Goal: Task Accomplishment & Management: Complete application form

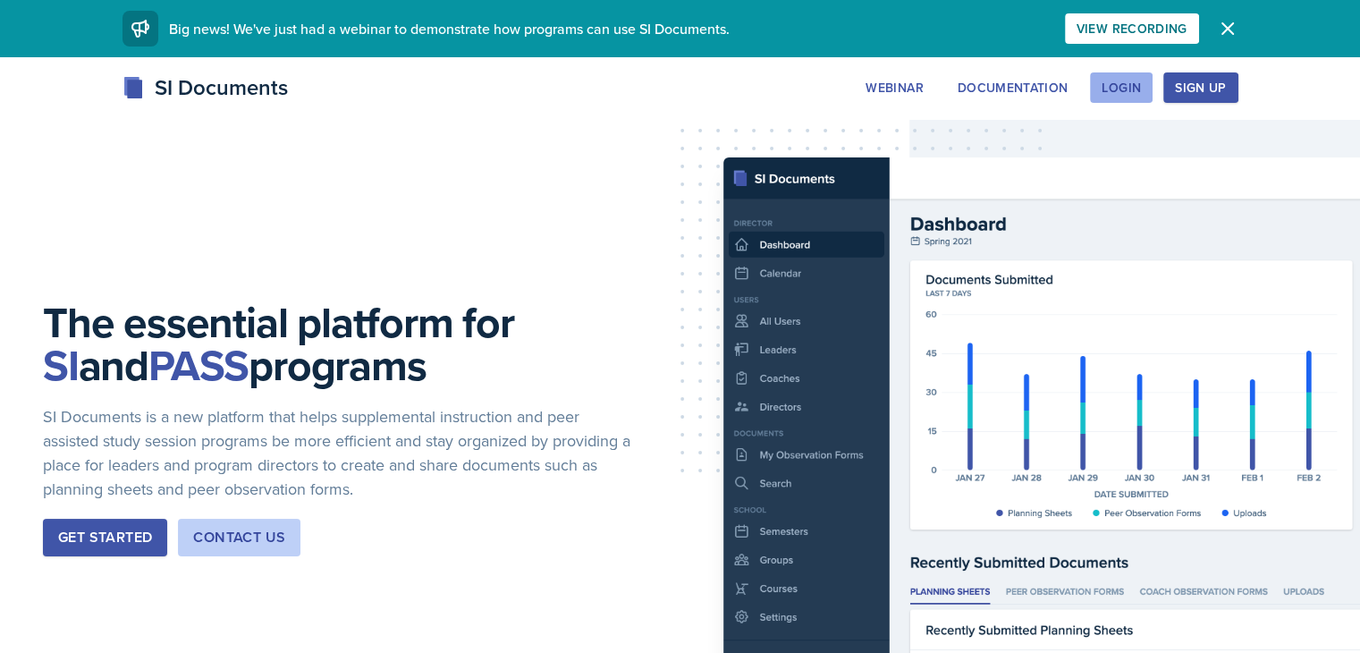
click at [1141, 80] on div "Login" at bounding box center [1121, 87] width 39 height 14
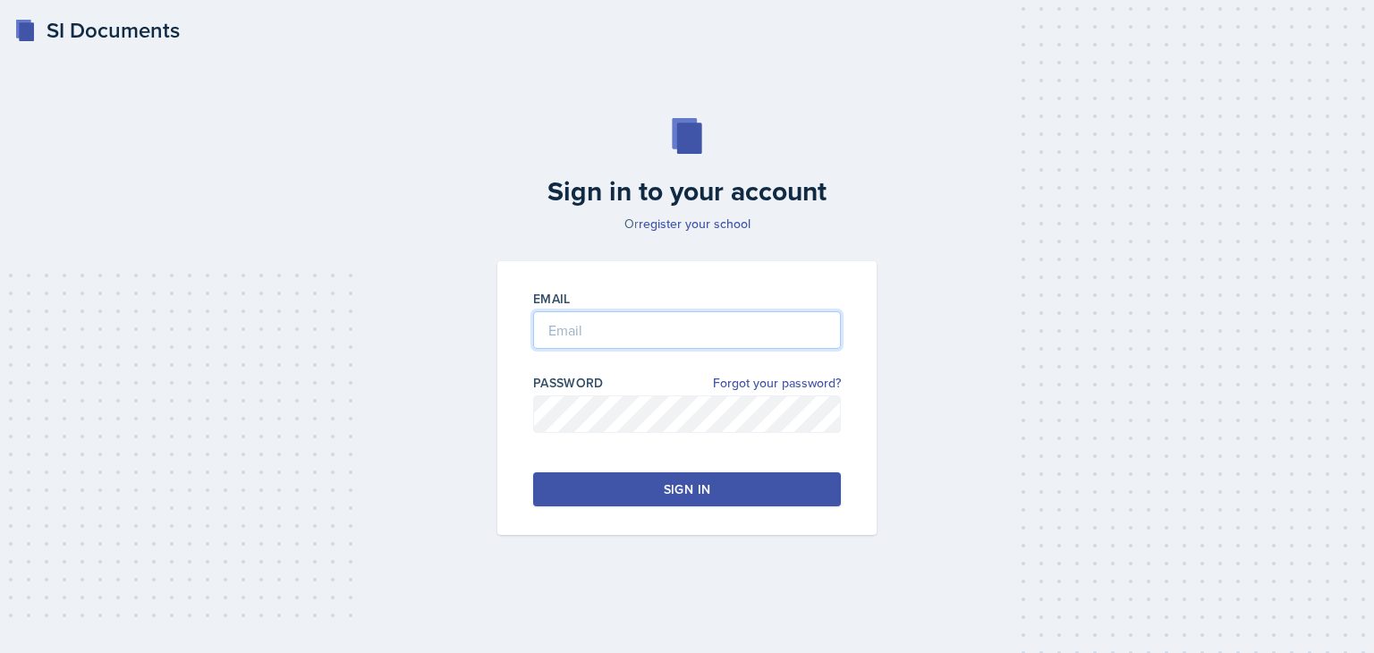
click at [724, 334] on input "email" at bounding box center [687, 330] width 308 height 38
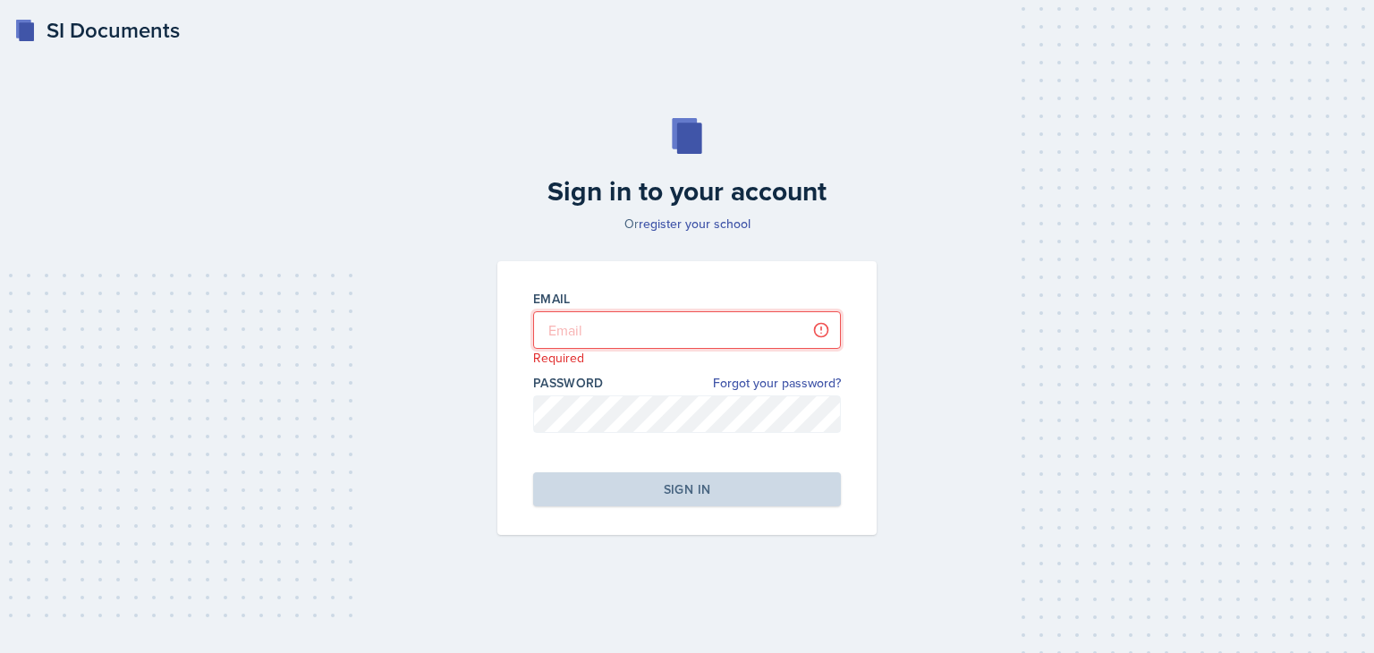
type input "[EMAIL_ADDRESS][DOMAIN_NAME]"
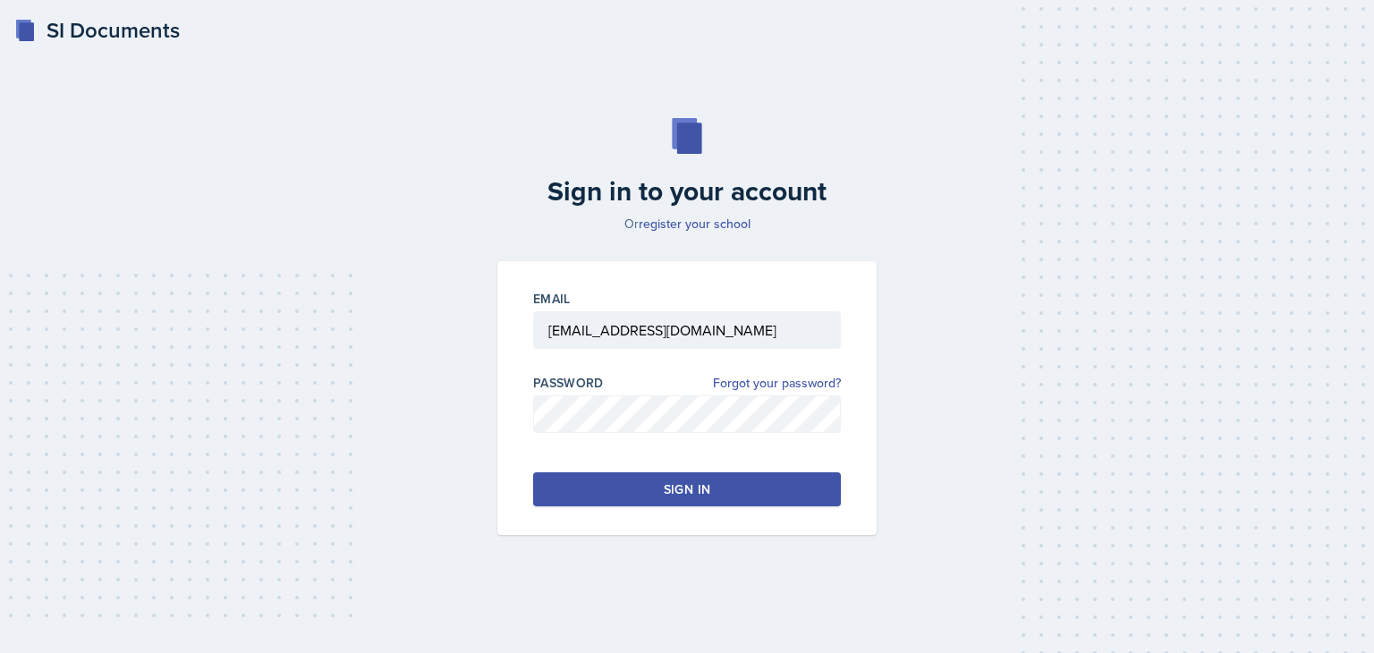
click at [683, 490] on div "Sign in" at bounding box center [687, 489] width 47 height 18
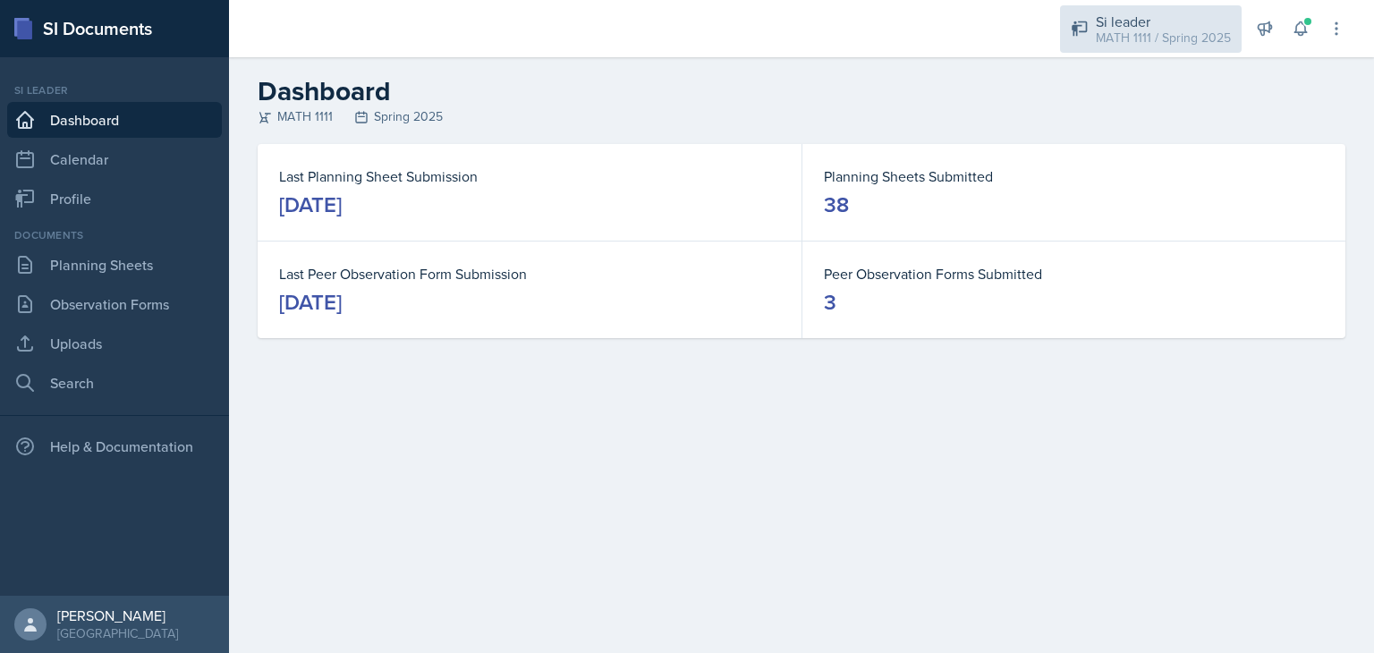
click at [1167, 35] on div "MATH 1111 / Spring 2025" at bounding box center [1163, 38] width 135 height 19
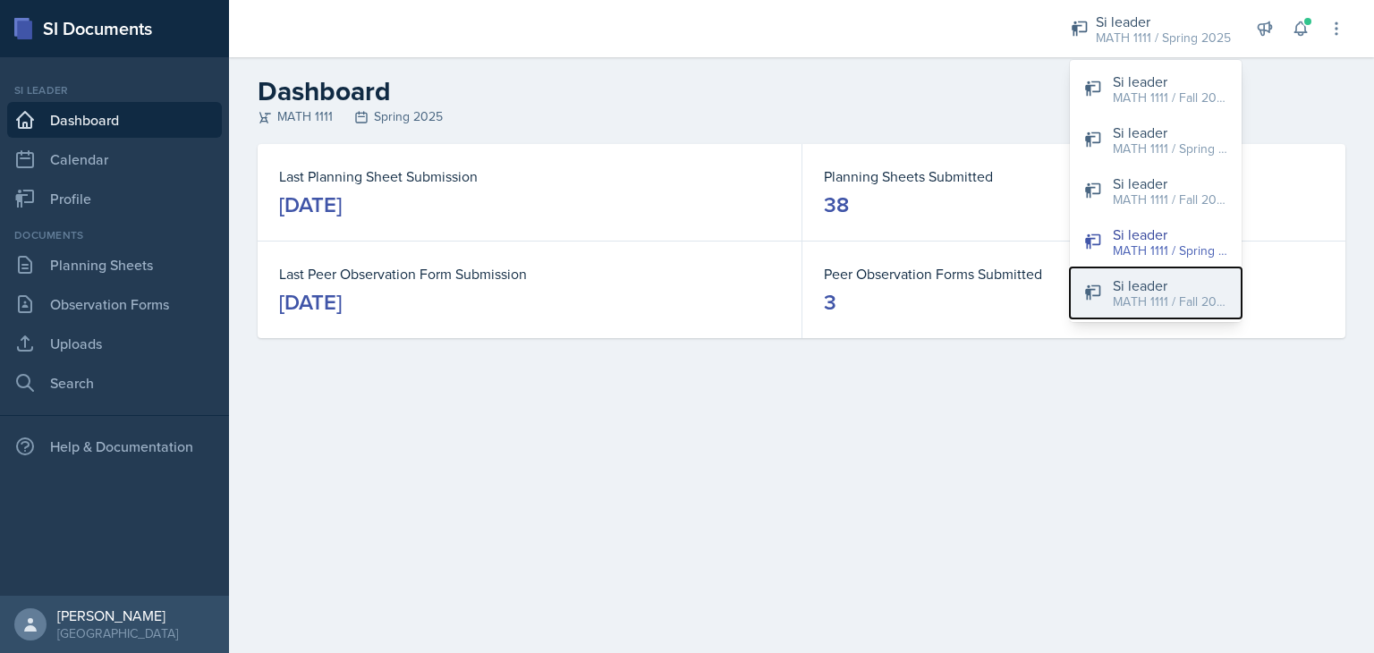
click at [1159, 287] on div "Si leader" at bounding box center [1170, 285] width 114 height 21
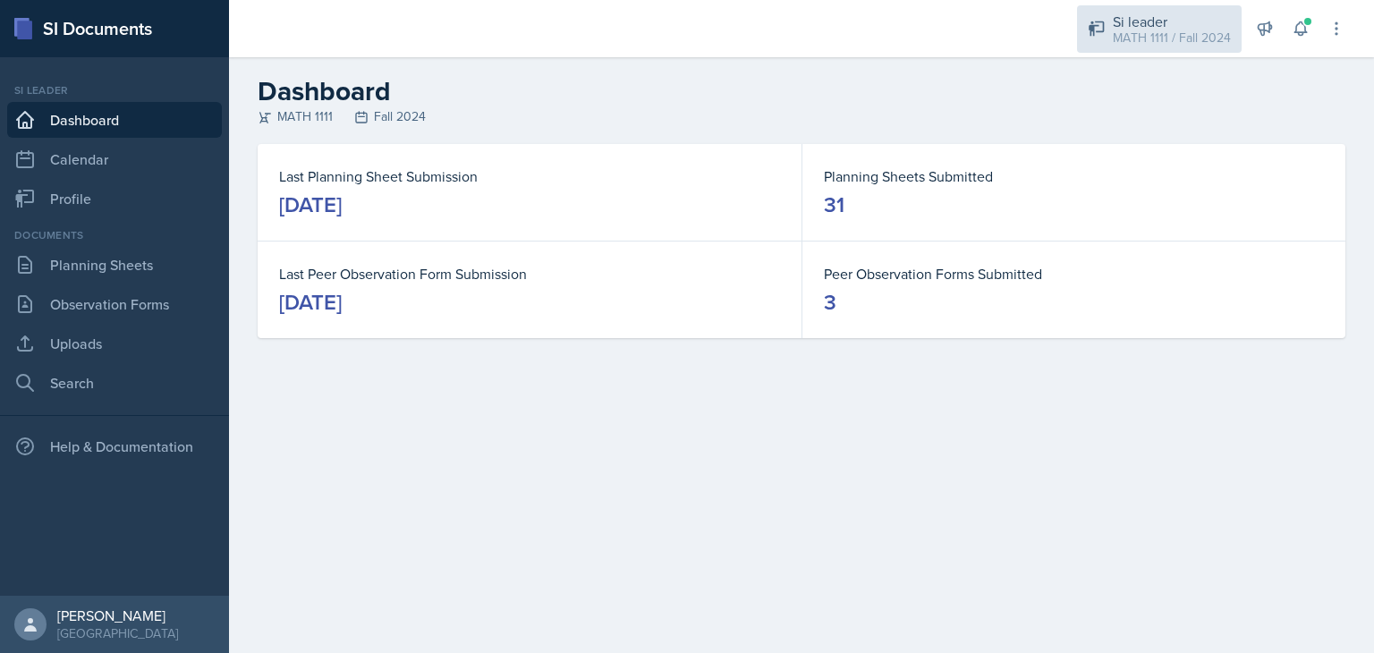
click at [1165, 25] on div "Si leader" at bounding box center [1172, 21] width 118 height 21
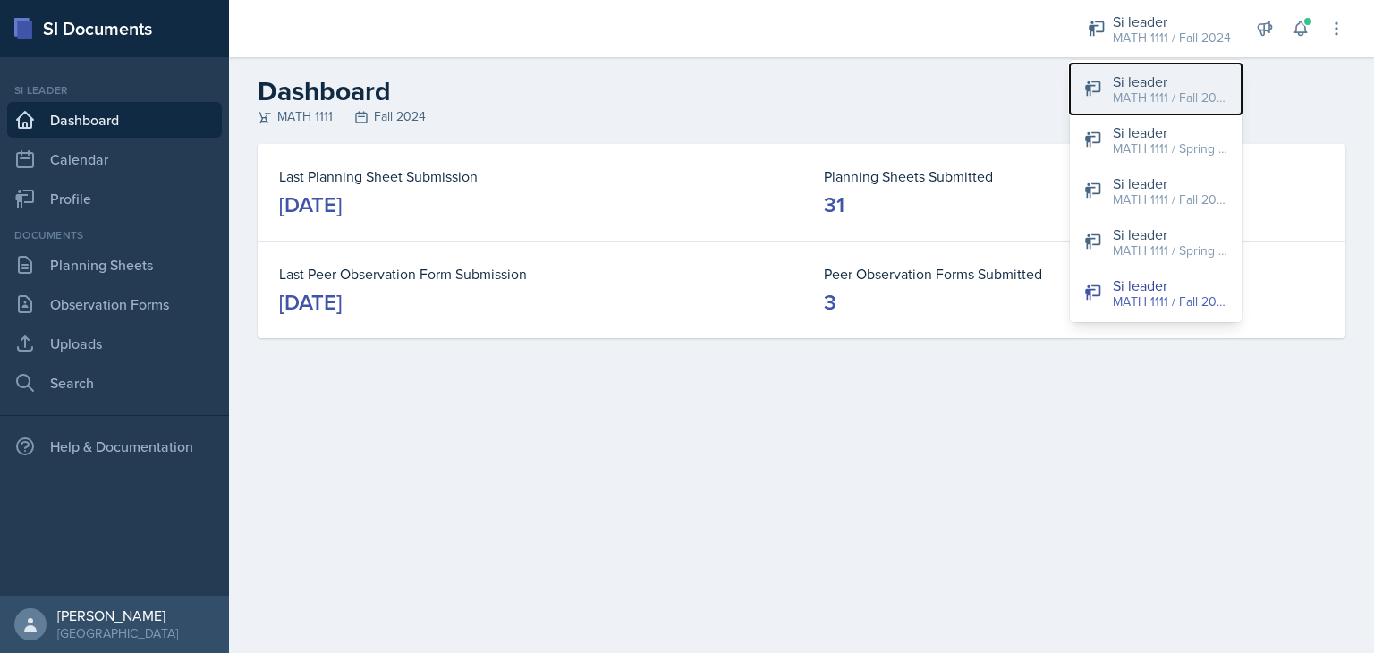
click at [1138, 101] on div "MATH 1111 / Fall 2023" at bounding box center [1170, 98] width 114 height 19
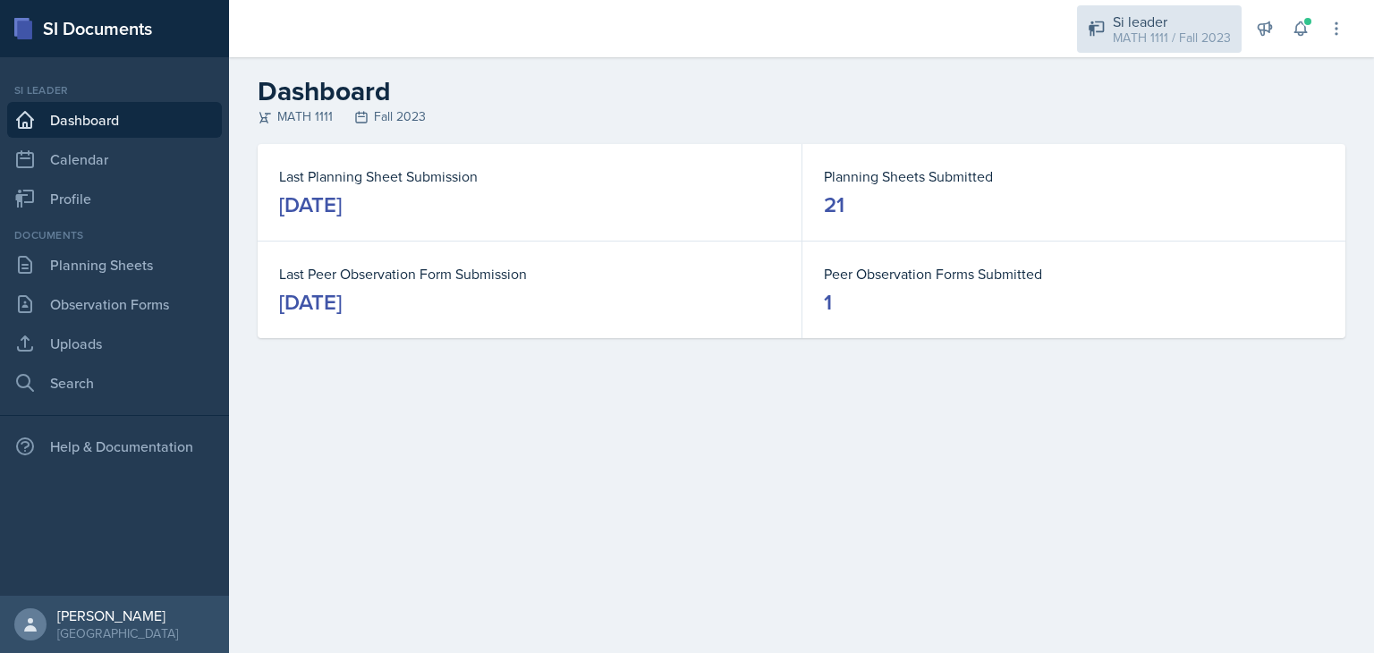
click at [1171, 33] on div "MATH 1111 / Fall 2023" at bounding box center [1172, 38] width 118 height 19
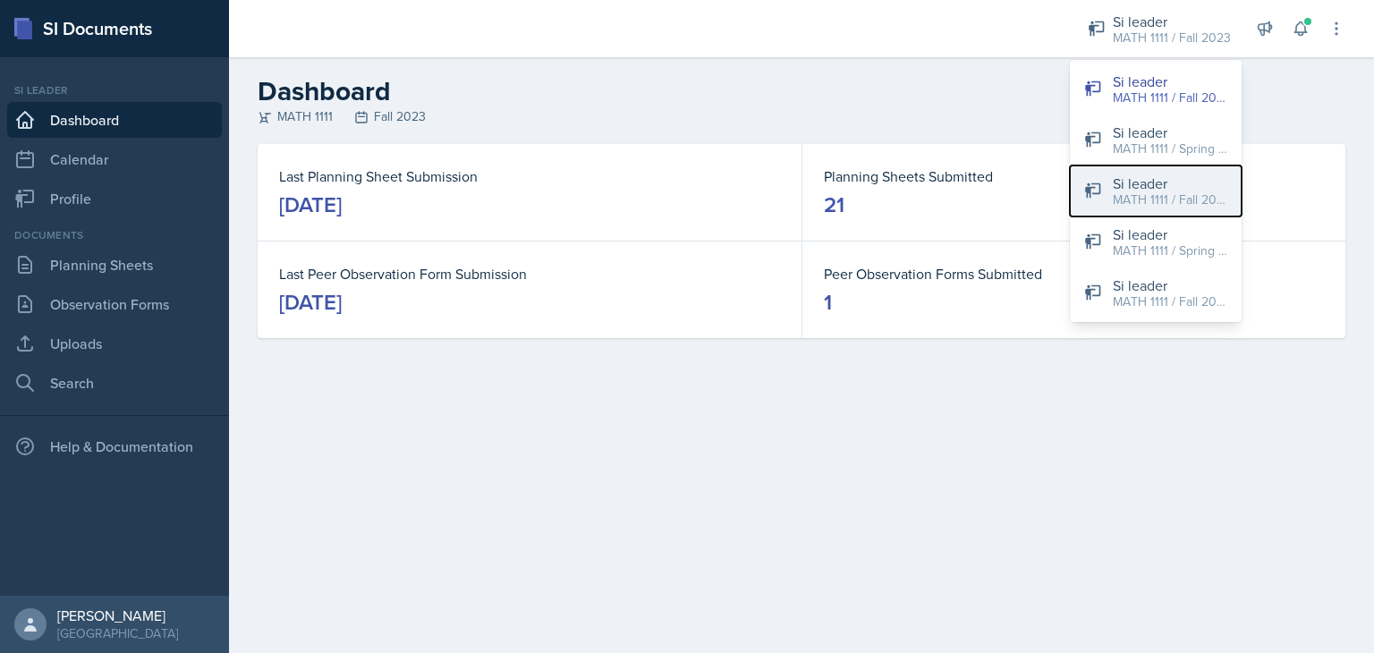
click at [1138, 200] on div "MATH 1111 / Fall 2025" at bounding box center [1170, 200] width 114 height 19
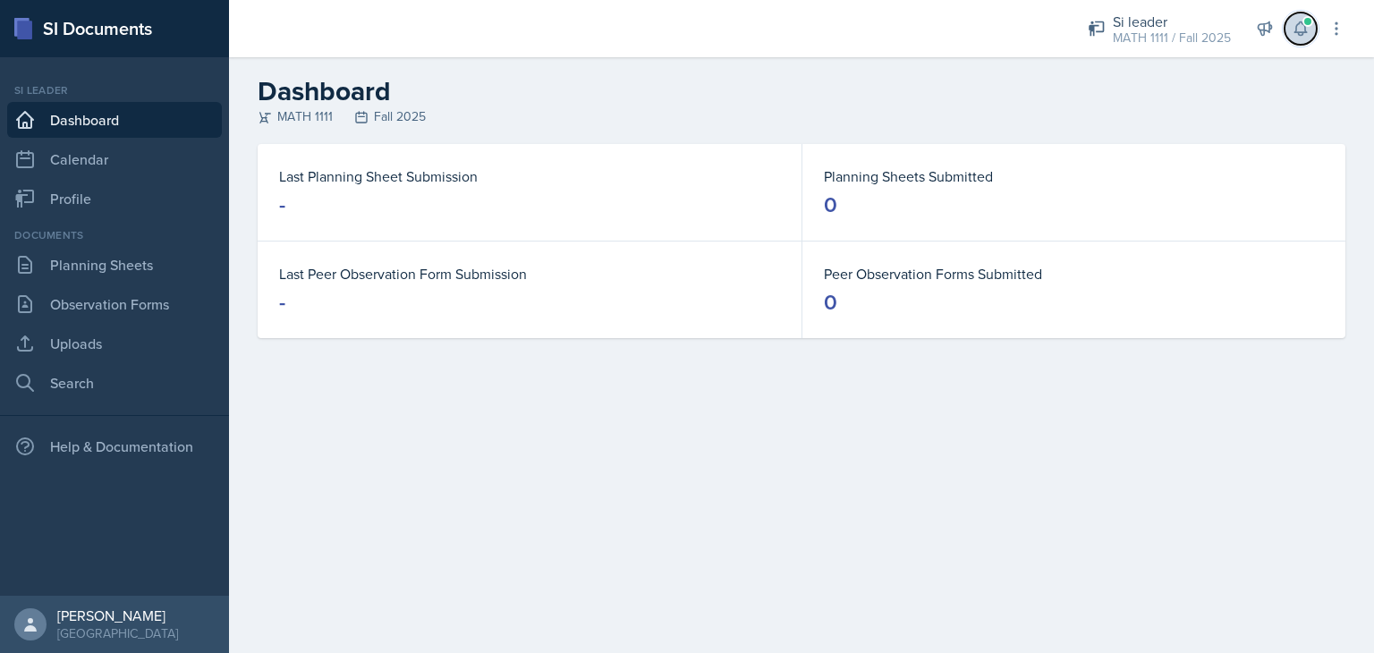
click at [1295, 33] on icon at bounding box center [1301, 29] width 18 height 18
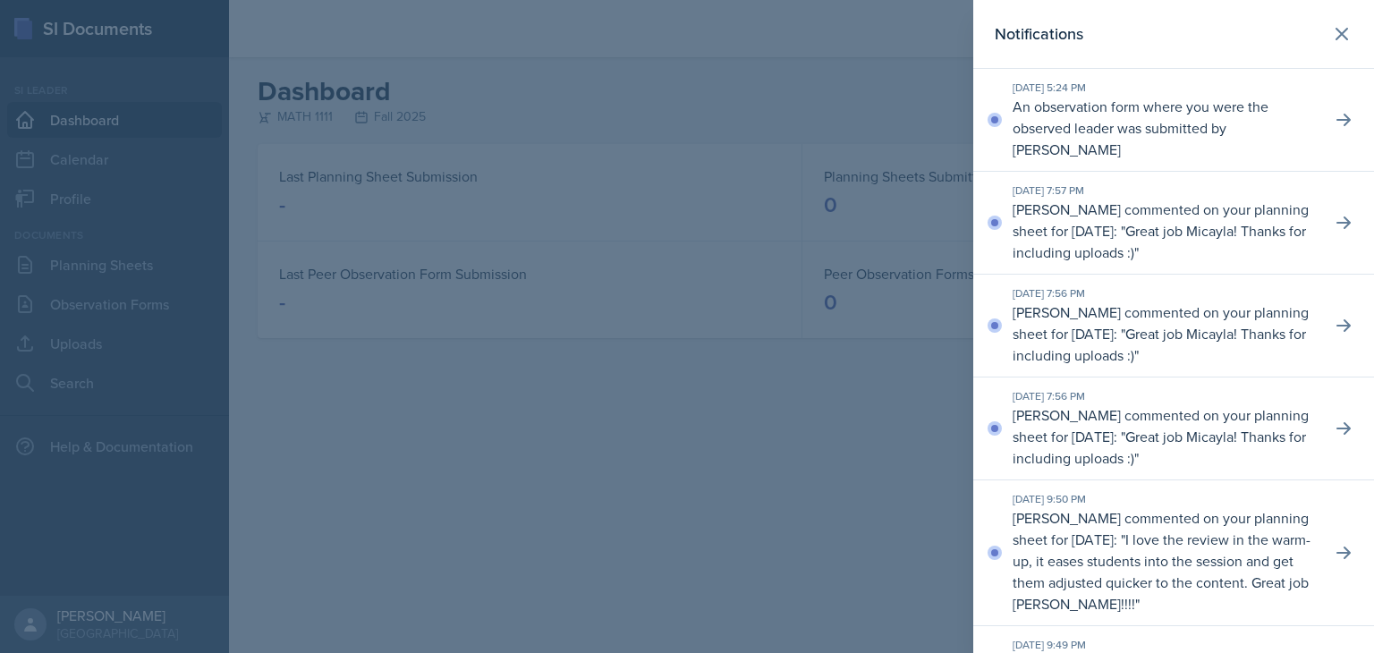
click at [1295, 33] on div "Notifications" at bounding box center [1174, 33] width 358 height 25
click at [1343, 123] on button at bounding box center [1343, 120] width 32 height 32
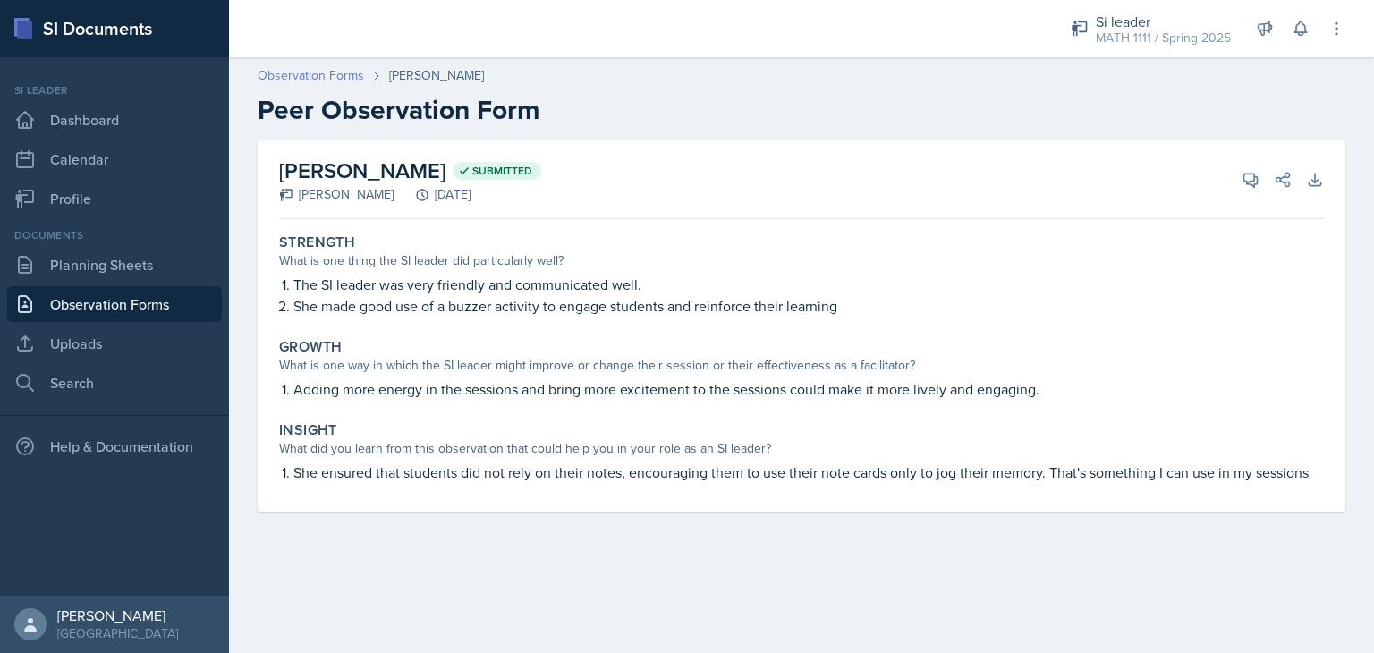
click at [328, 80] on link "Observation Forms" at bounding box center [311, 75] width 106 height 19
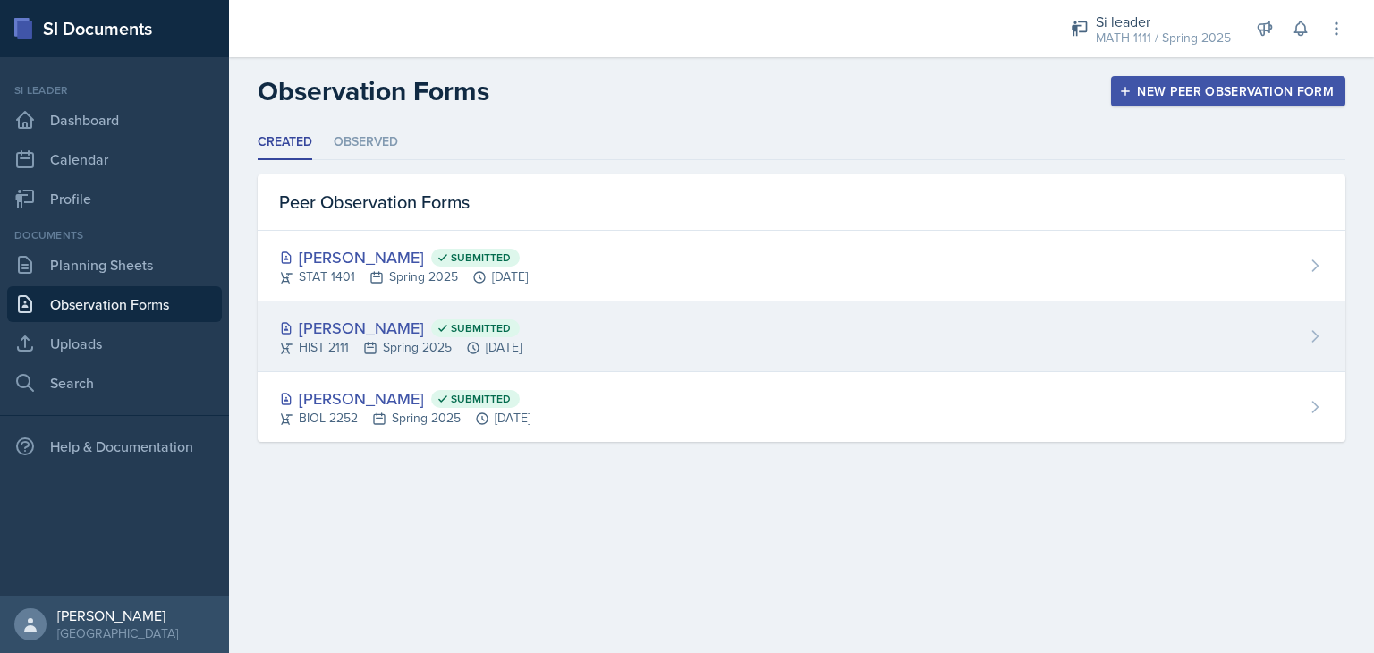
click at [671, 328] on div "[PERSON_NAME] Submitted HIST 2111 Spring 2025 [DATE]" at bounding box center [802, 336] width 1088 height 71
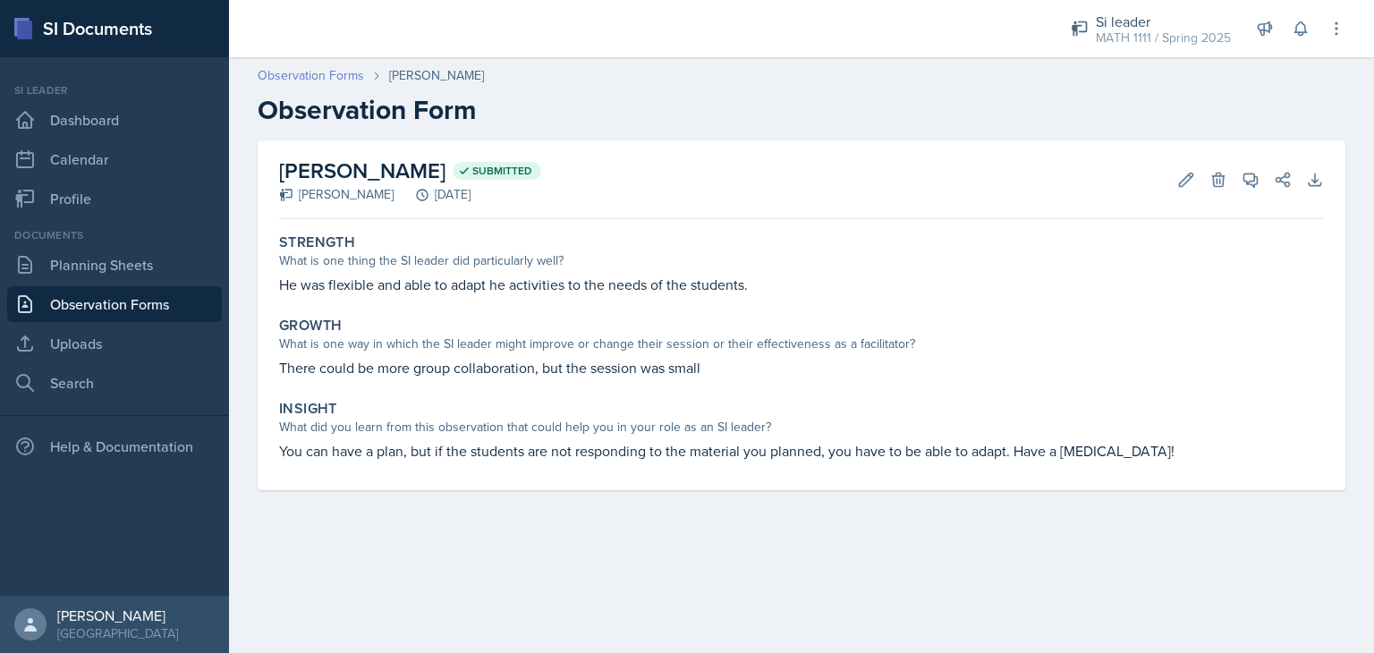
click at [328, 76] on link "Observation Forms" at bounding box center [311, 75] width 106 height 19
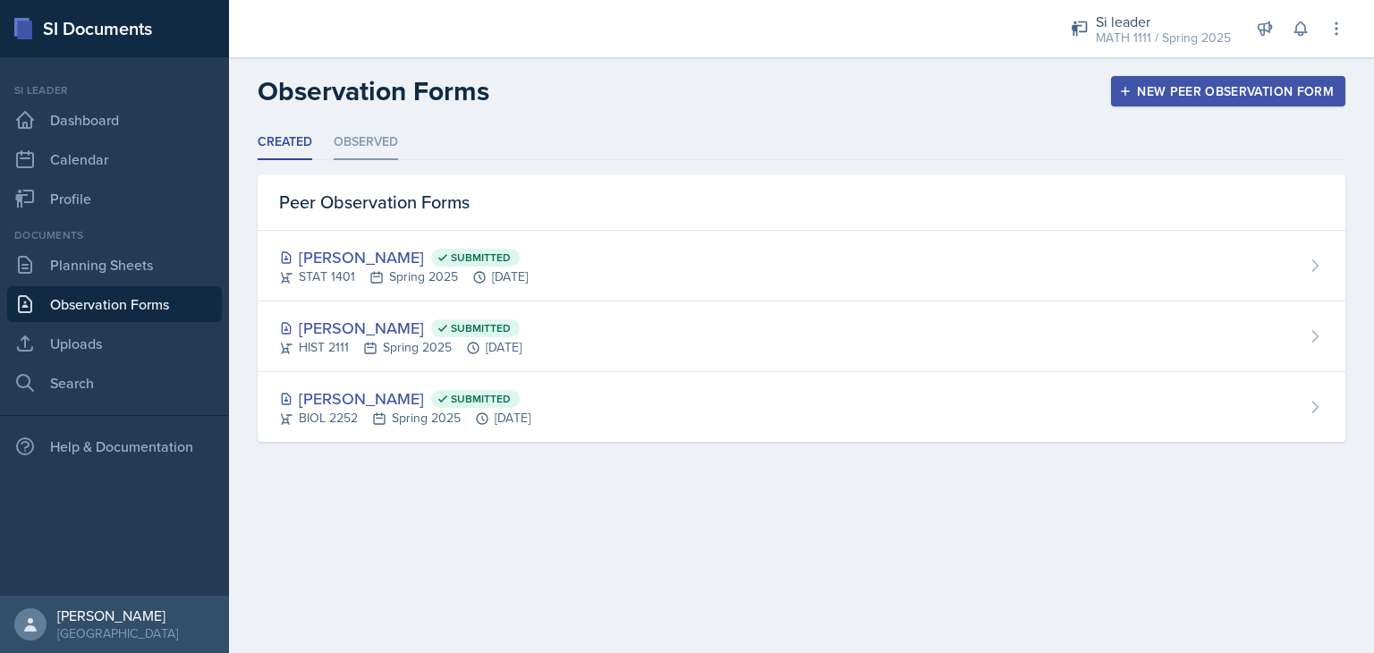
click at [365, 126] on li "Observed" at bounding box center [366, 142] width 64 height 35
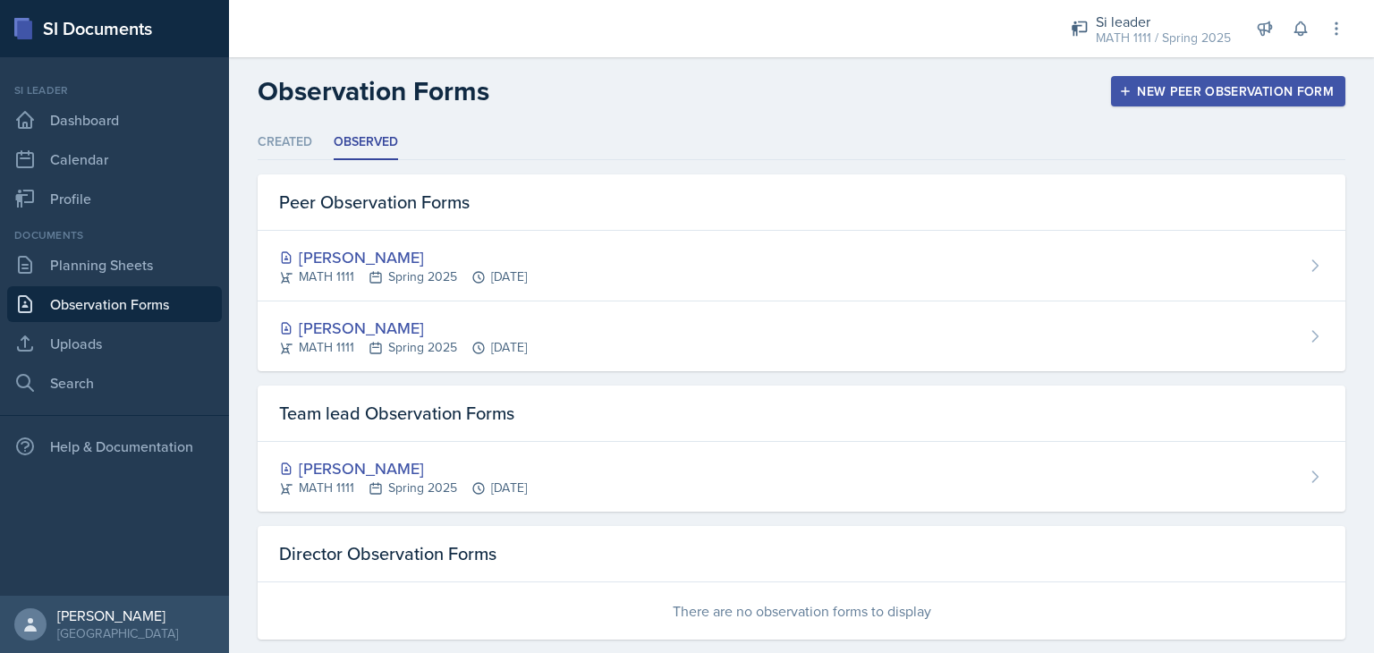
scroll to position [29, 0]
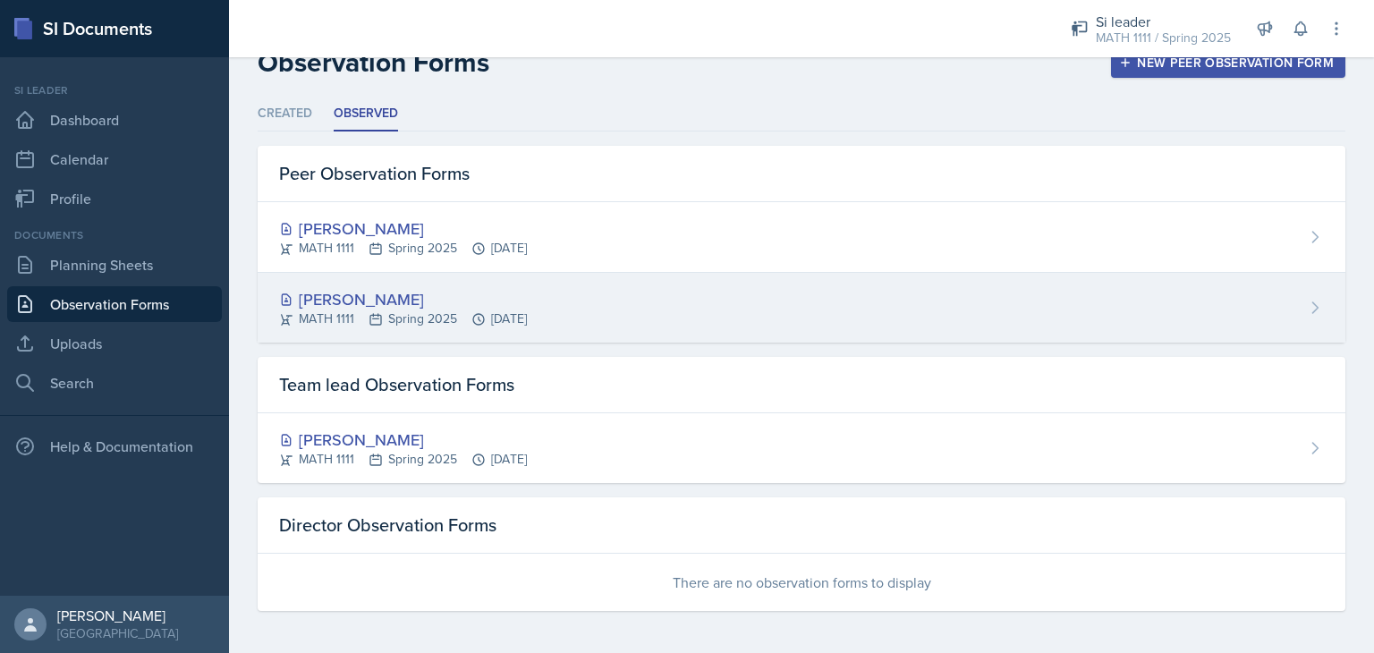
click at [631, 307] on div "[PERSON_NAME] MATH 1111 Spring 2025 [DATE]" at bounding box center [802, 308] width 1088 height 70
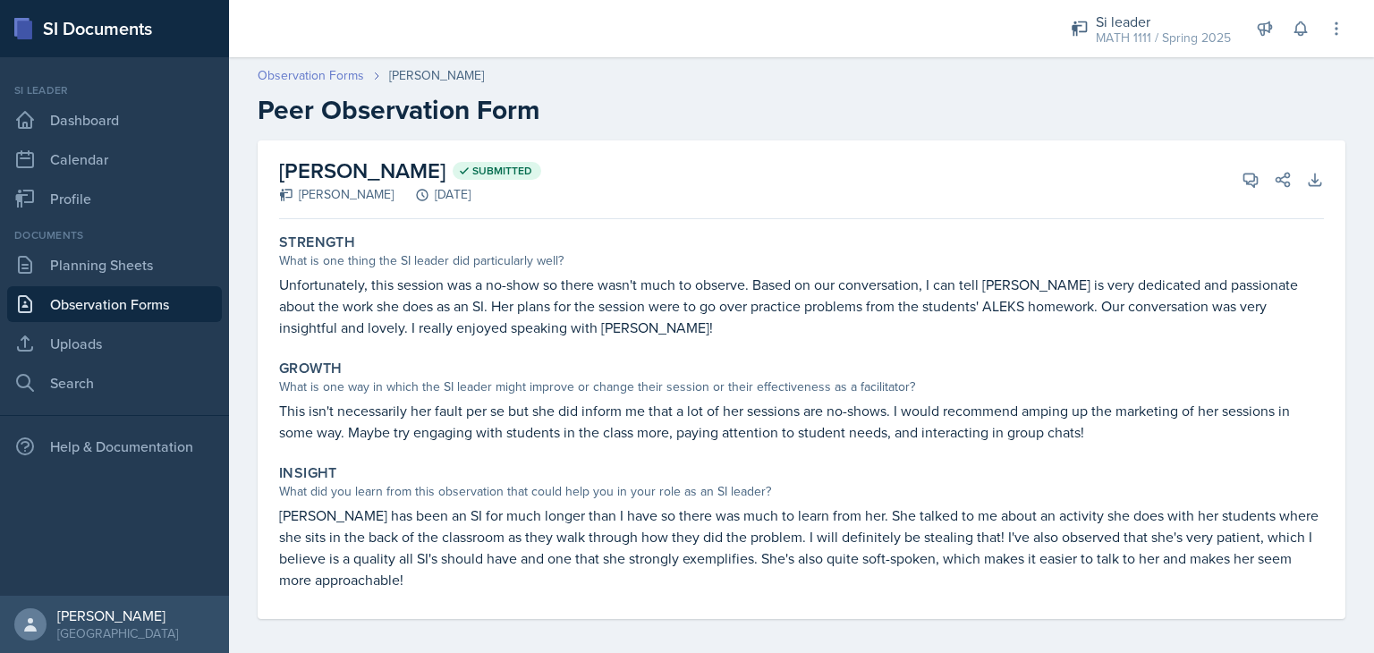
click at [315, 82] on link "Observation Forms" at bounding box center [311, 75] width 106 height 19
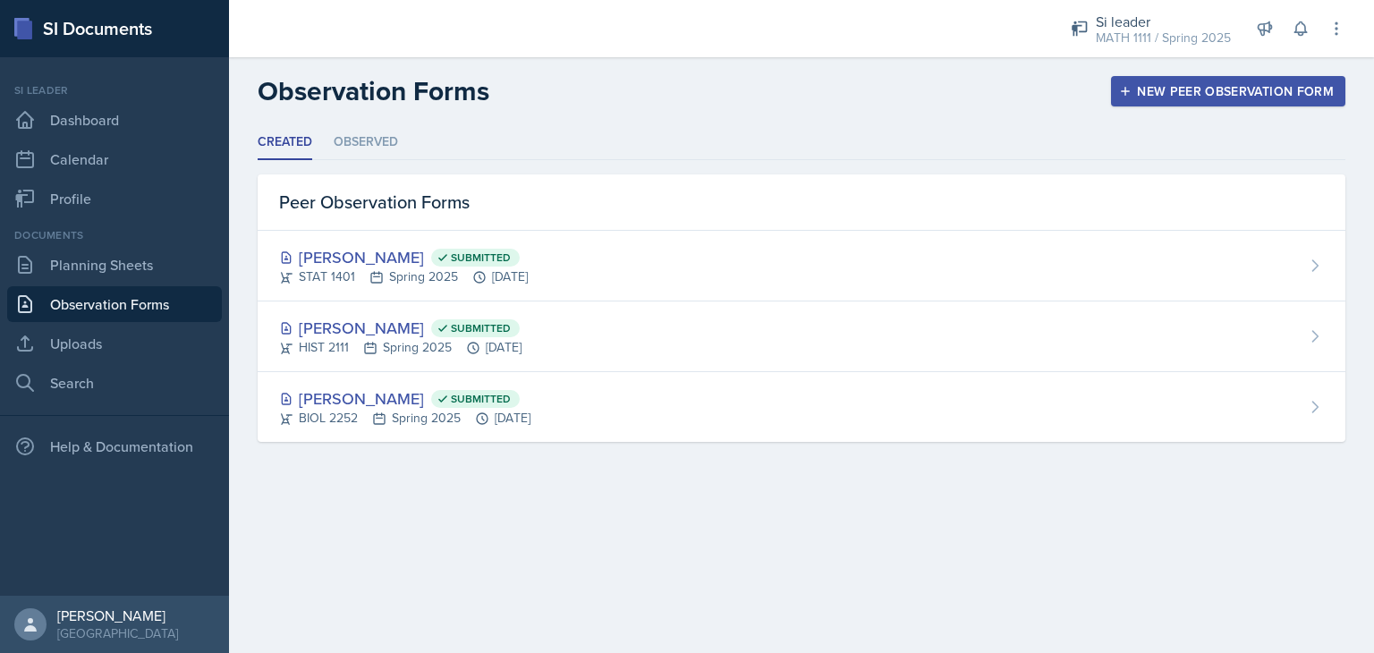
click at [140, 297] on link "Observation Forms" at bounding box center [114, 304] width 215 height 36
click at [120, 306] on link "Observation Forms" at bounding box center [114, 304] width 215 height 36
click at [89, 300] on link "Observation Forms" at bounding box center [114, 304] width 215 height 36
click at [1144, 84] on div "New Peer Observation Form" at bounding box center [1227, 91] width 211 height 14
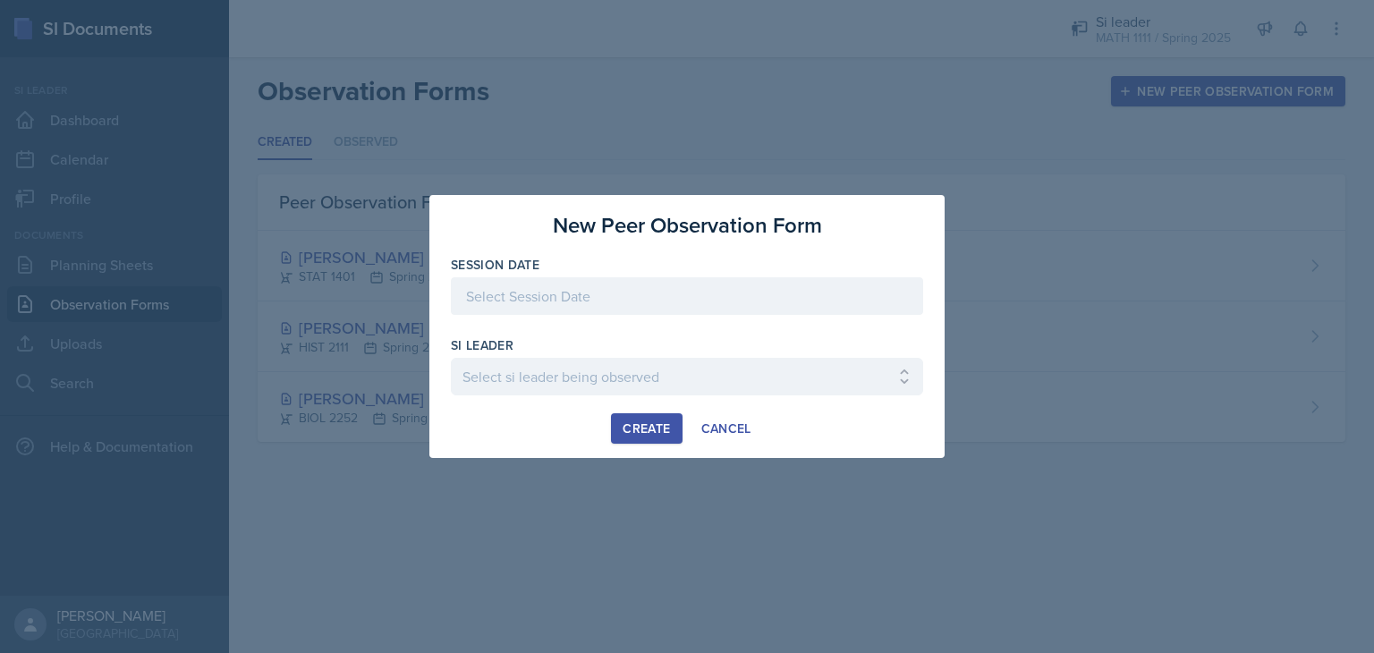
click at [688, 301] on div at bounding box center [687, 296] width 472 height 38
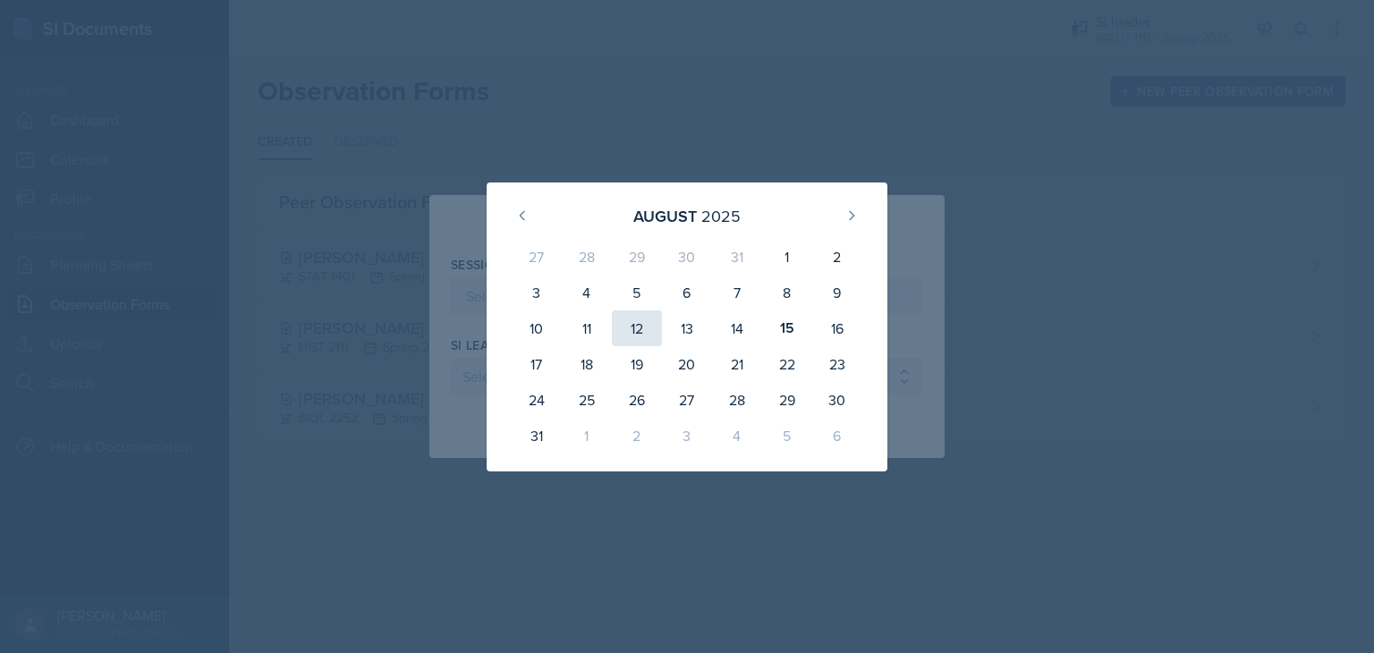
click at [630, 330] on div "12" at bounding box center [637, 328] width 50 height 36
type input "[DATE]"
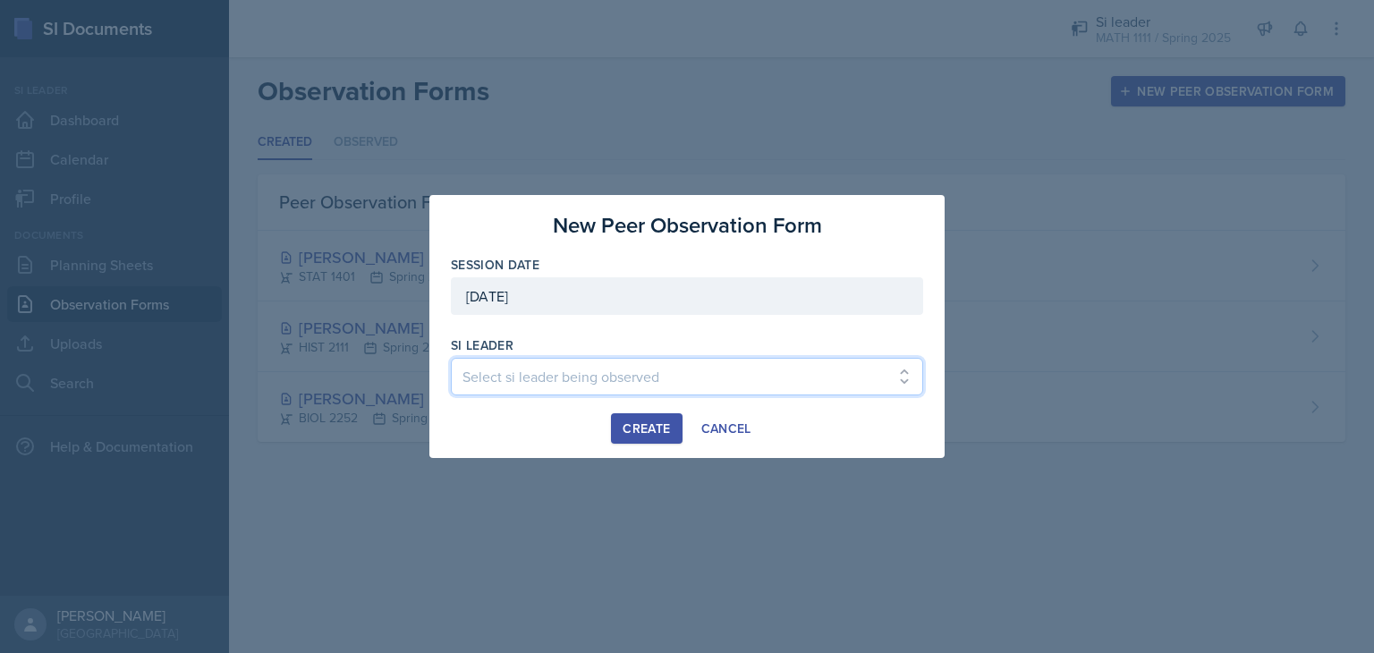
click at [712, 359] on select "Select si leader being observed [PERSON_NAME] / BIOL 2251 / Baymax Babes [PERSO…" at bounding box center [687, 377] width 472 height 38
select select "83ef1645-37a6-4565-859c-017b7ca4a409"
click at [451, 358] on select "Select si leader being observed [PERSON_NAME] / BIOL 2251 / Baymax Babes [PERSO…" at bounding box center [687, 377] width 472 height 38
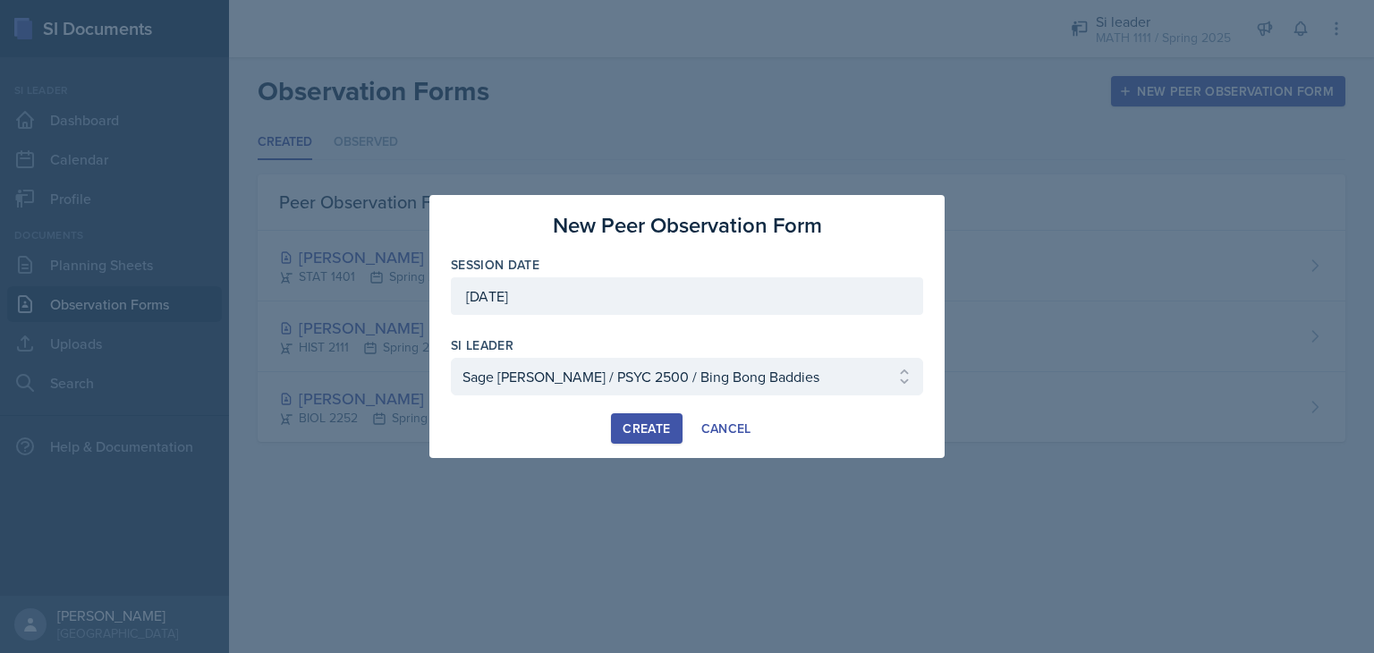
click at [638, 409] on div at bounding box center [687, 404] width 472 height 18
click at [631, 431] on div "Create" at bounding box center [645, 428] width 47 height 14
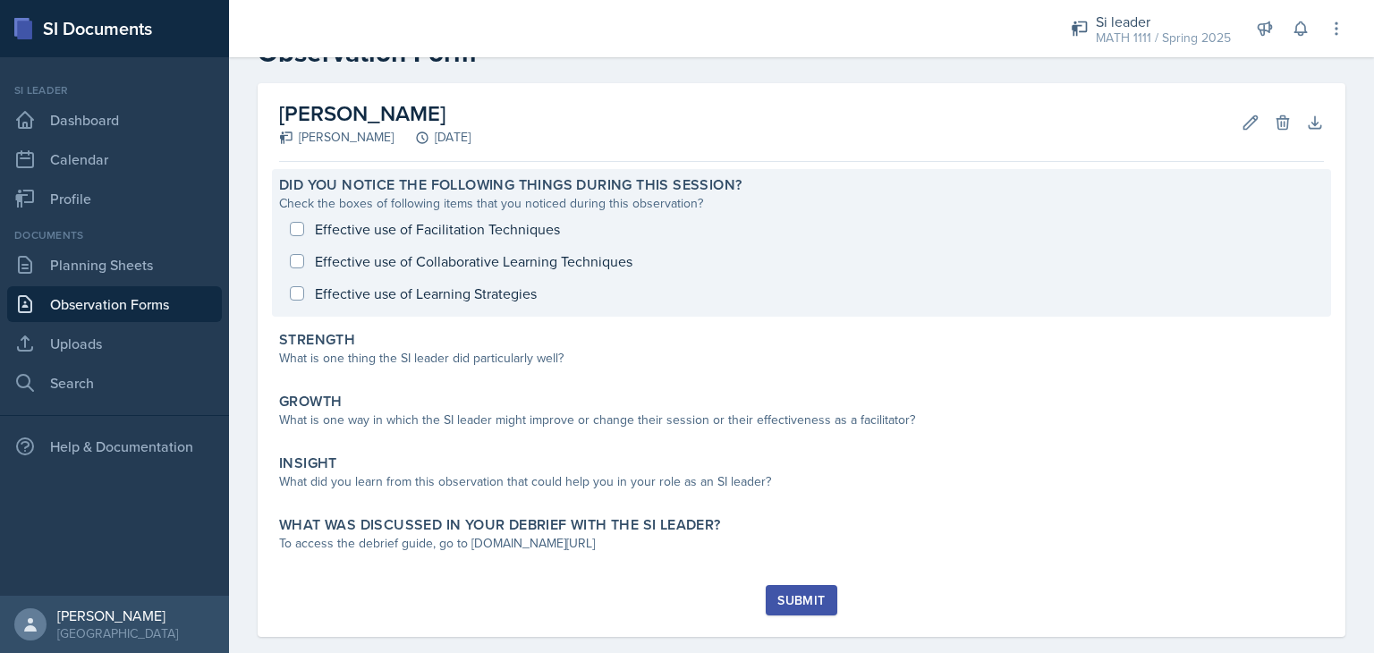
scroll to position [83, 0]
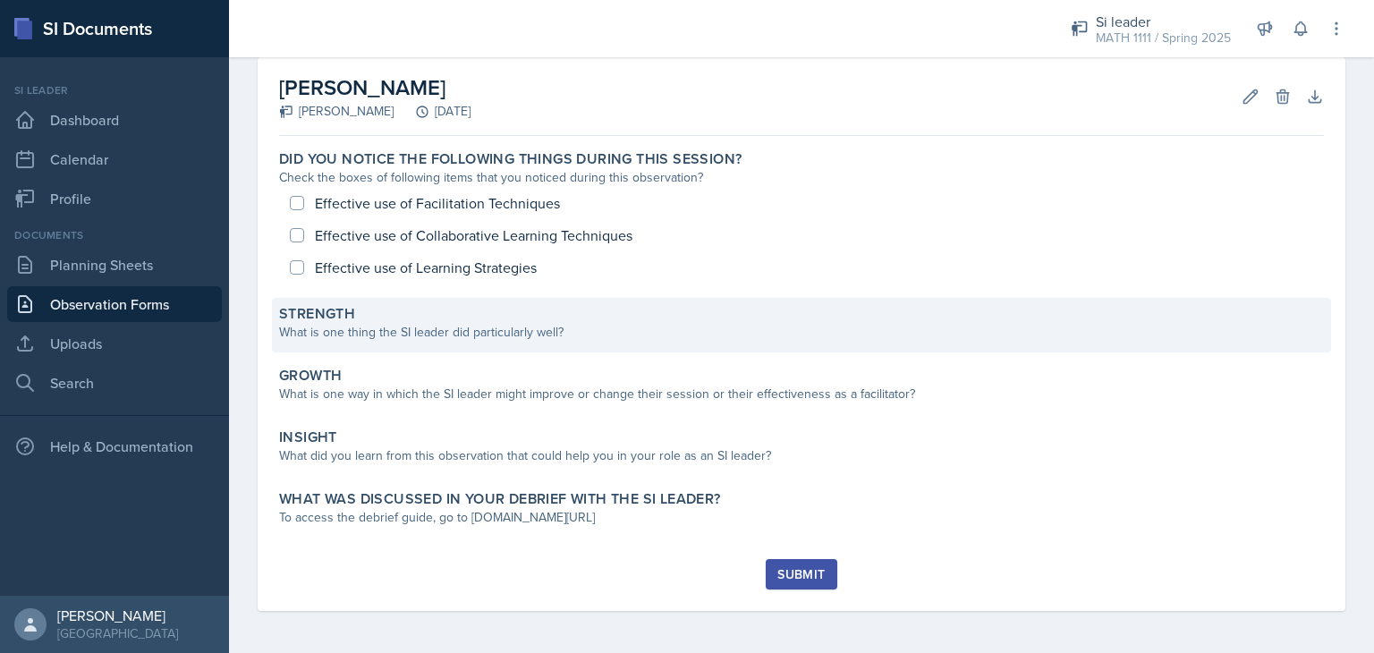
click at [615, 307] on div "Strength" at bounding box center [801, 314] width 1045 height 18
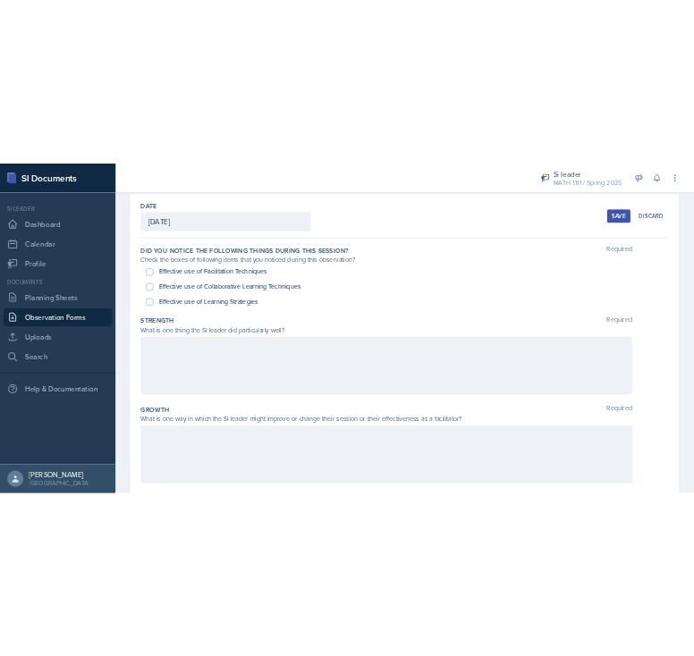
scroll to position [0, 0]
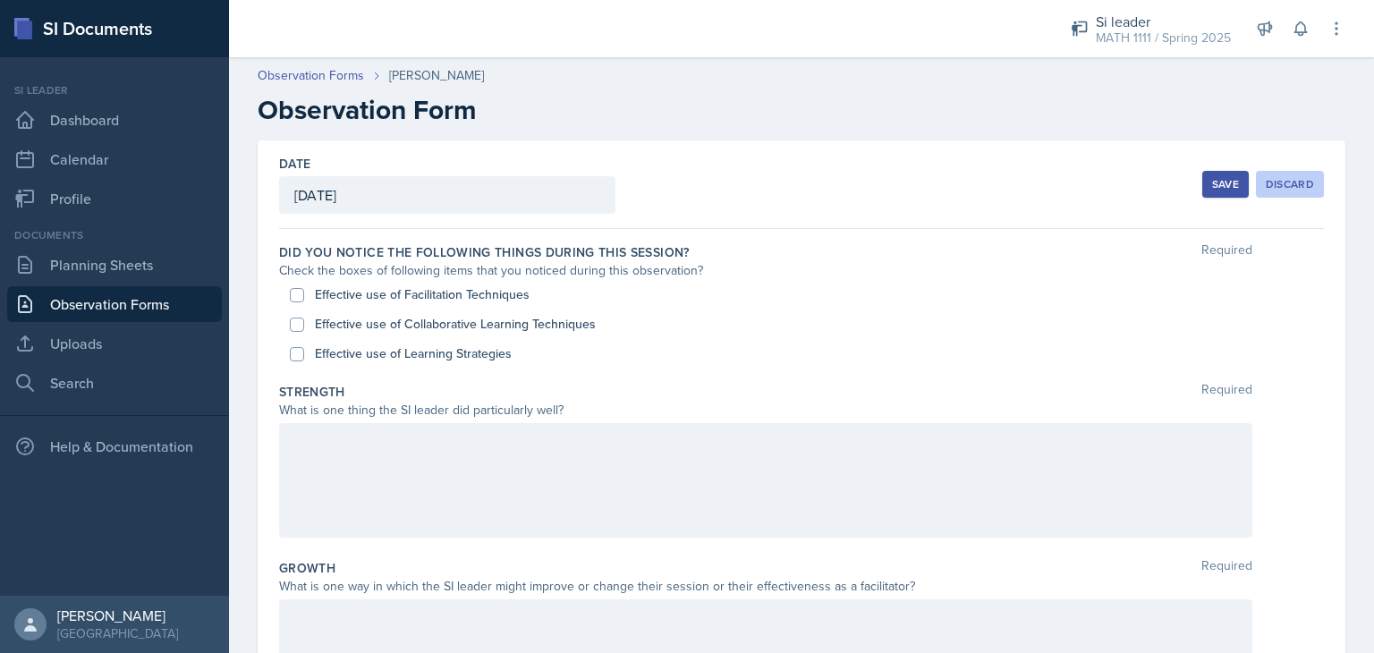
click at [1282, 191] on div "Discard" at bounding box center [1290, 184] width 48 height 14
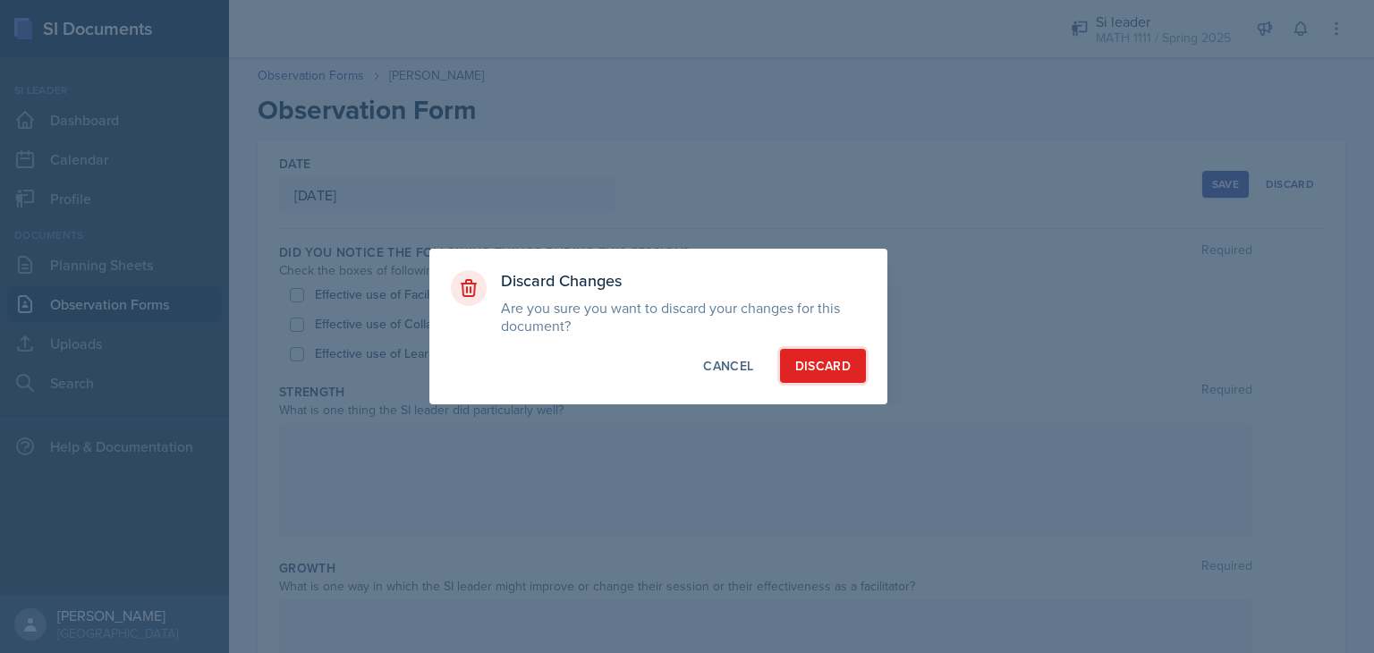
click at [811, 376] on button "Discard" at bounding box center [823, 366] width 86 height 34
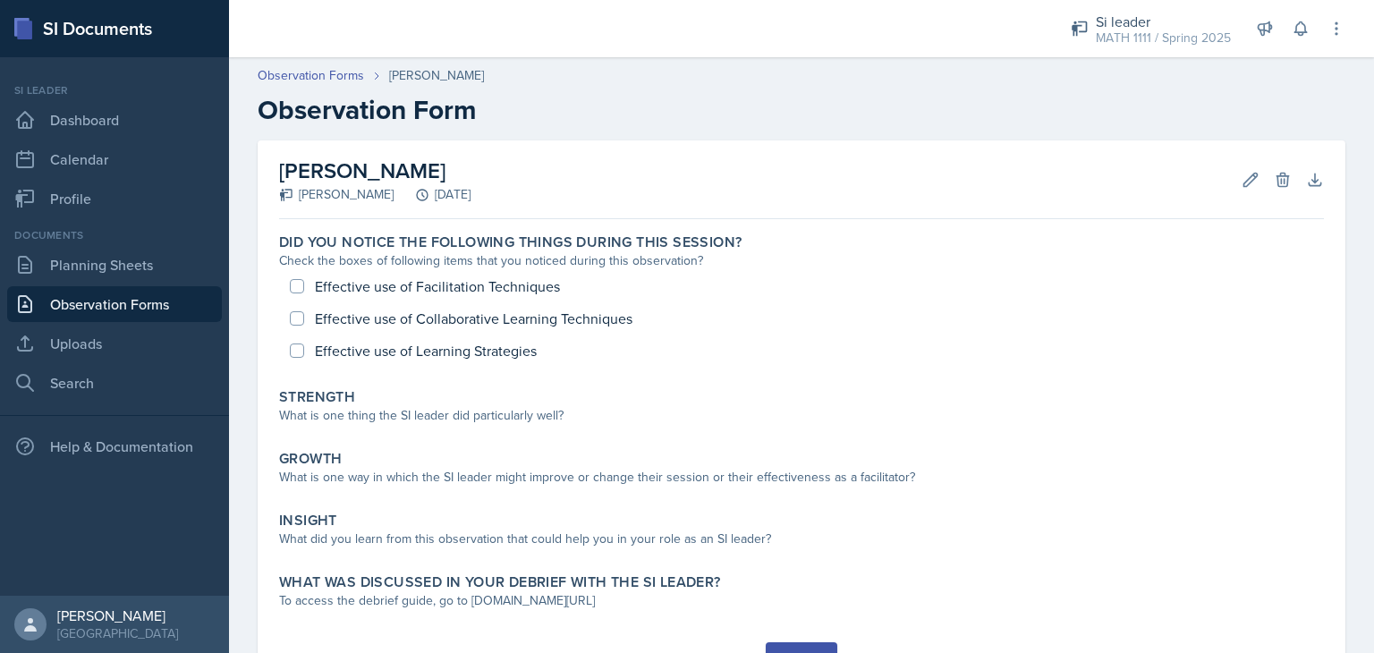
click at [1134, 24] on div "Si leader" at bounding box center [1163, 21] width 135 height 21
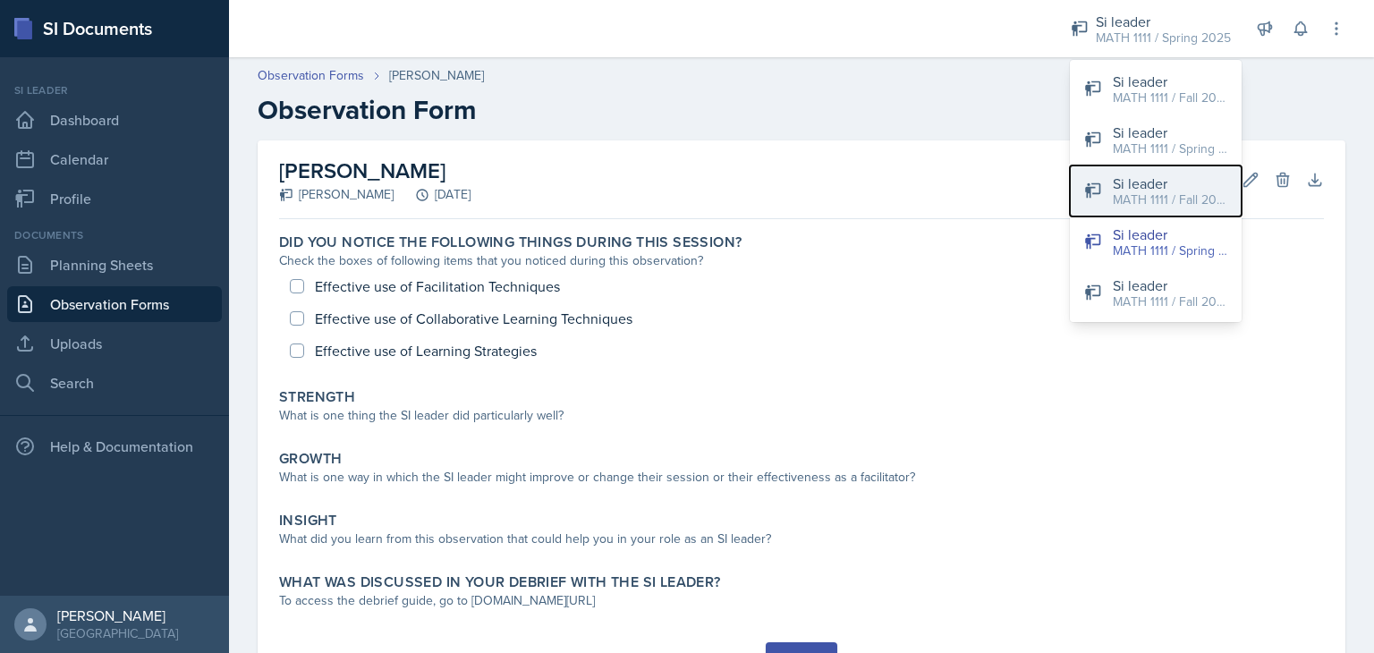
click at [1148, 198] on div "MATH 1111 / Fall 2025" at bounding box center [1170, 200] width 114 height 19
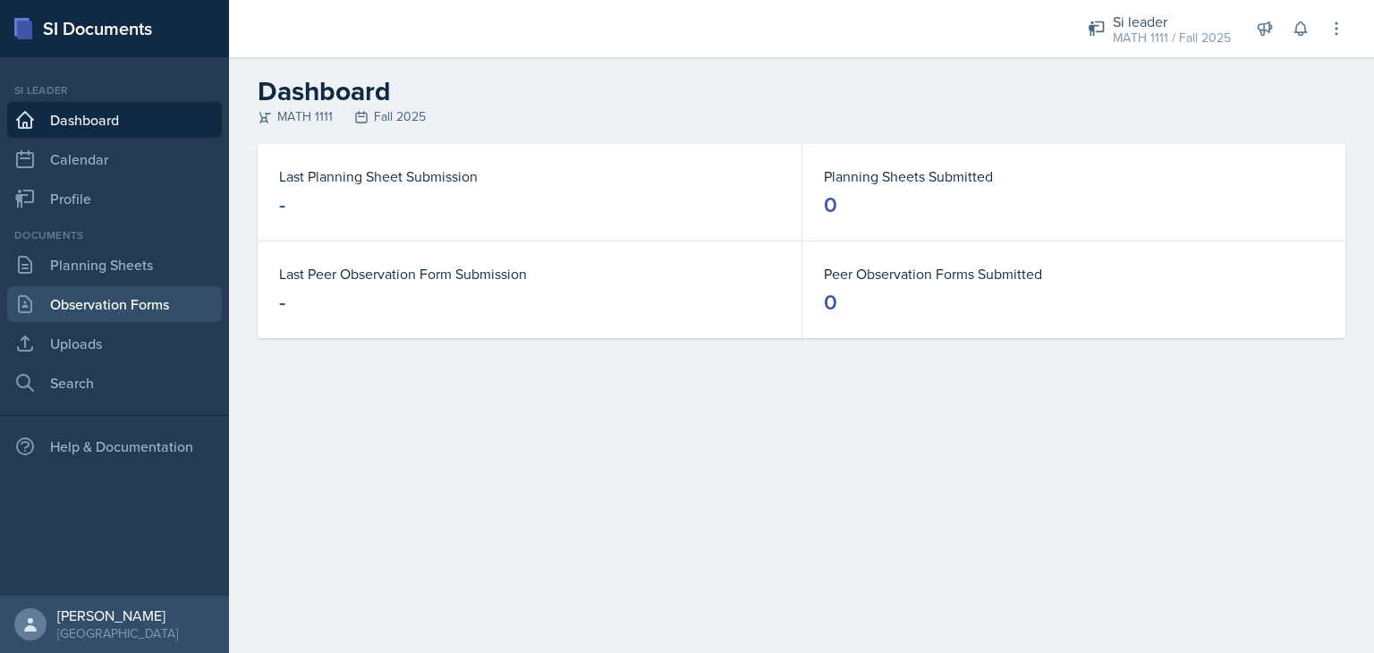
click at [154, 305] on link "Observation Forms" at bounding box center [114, 304] width 215 height 36
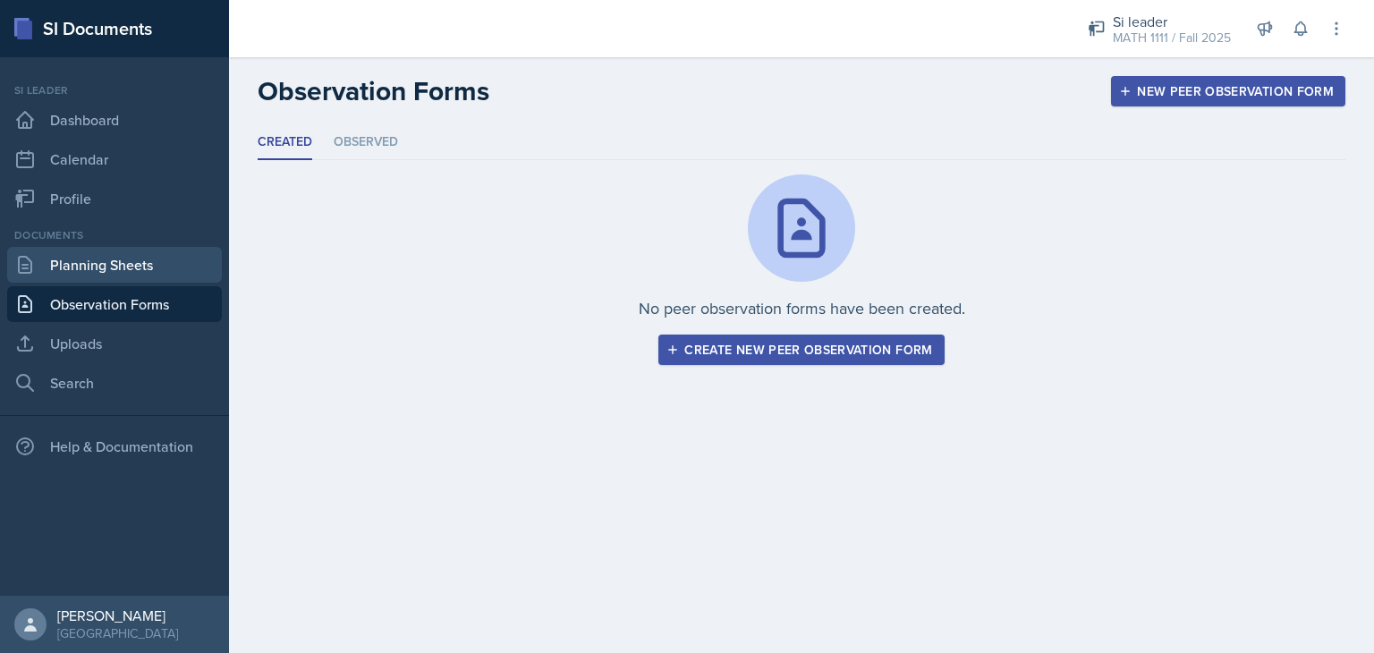
click at [103, 276] on link "Planning Sheets" at bounding box center [114, 265] width 215 height 36
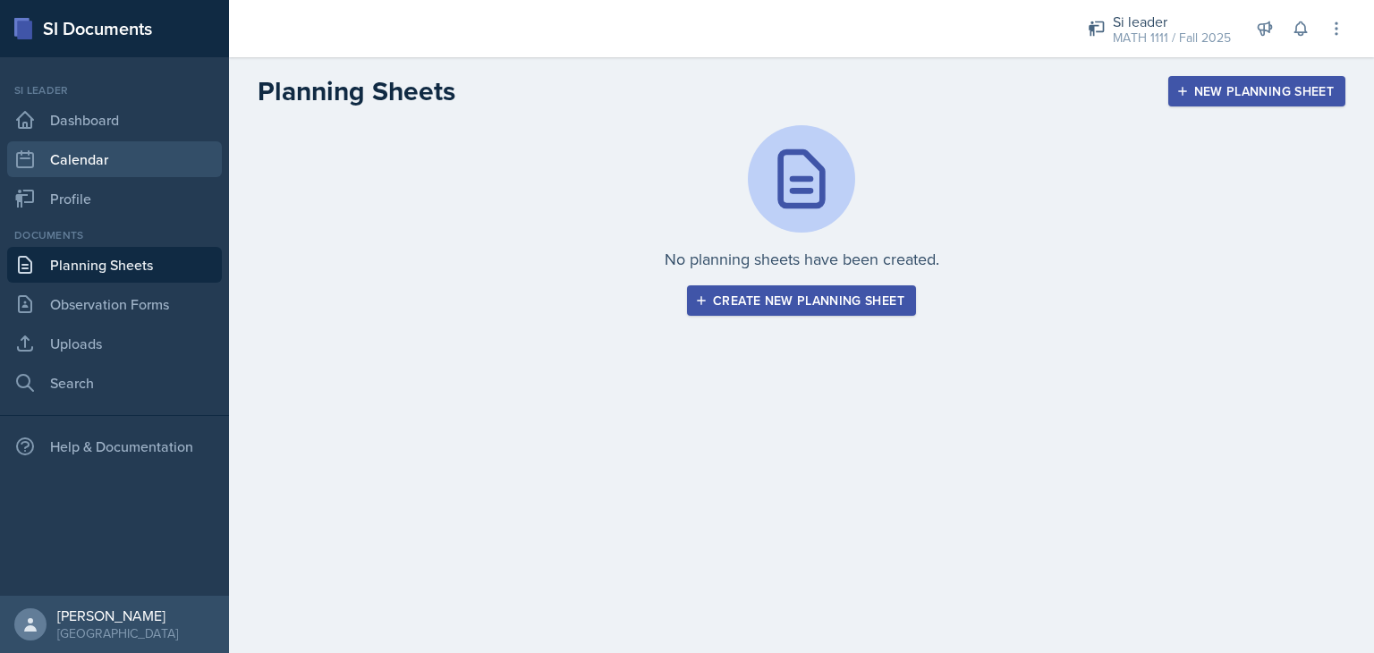
click at [173, 156] on link "Calendar" at bounding box center [114, 159] width 215 height 36
